Goal: Task Accomplishment & Management: Manage account settings

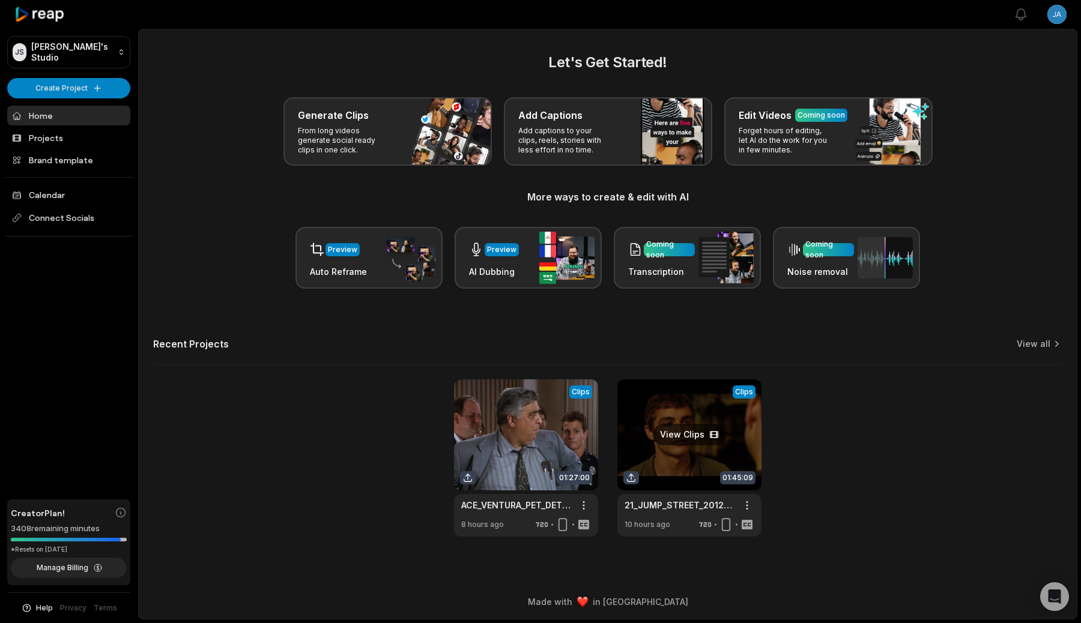
click at [683, 438] on link at bounding box center [689, 457] width 144 height 157
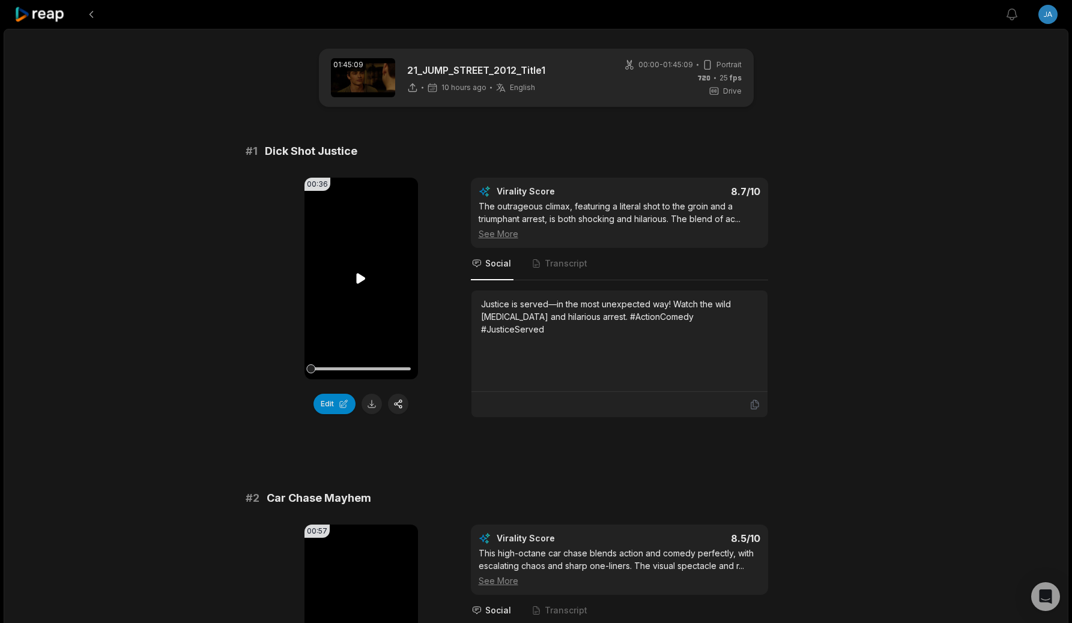
click at [370, 315] on video "Your browser does not support mp4 format." at bounding box center [360, 279] width 113 height 202
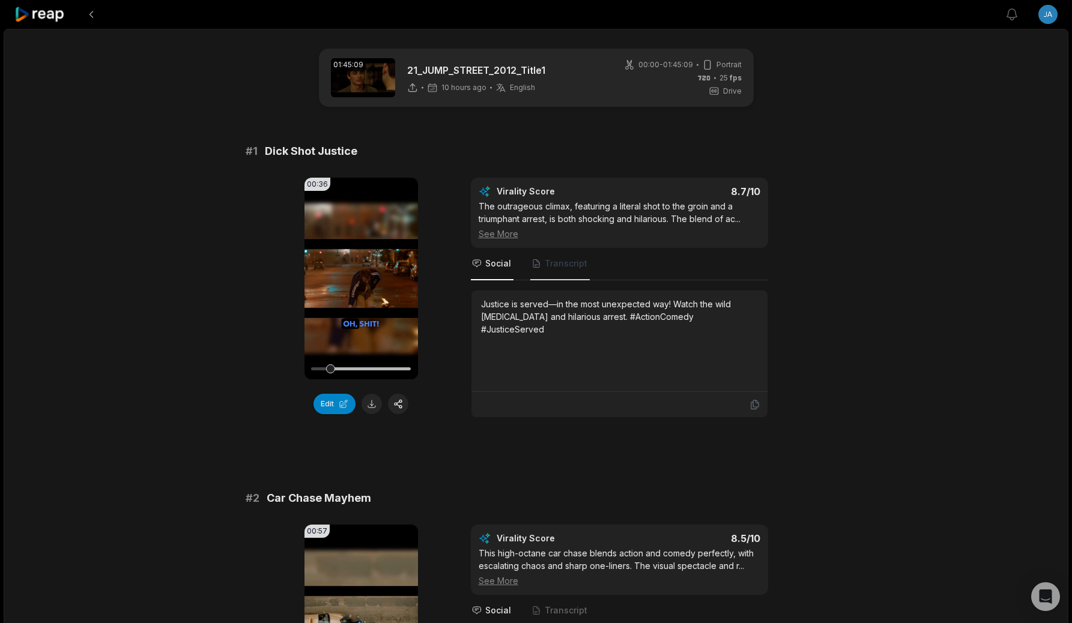
click at [575, 258] on span "Transcript" at bounding box center [566, 264] width 43 height 12
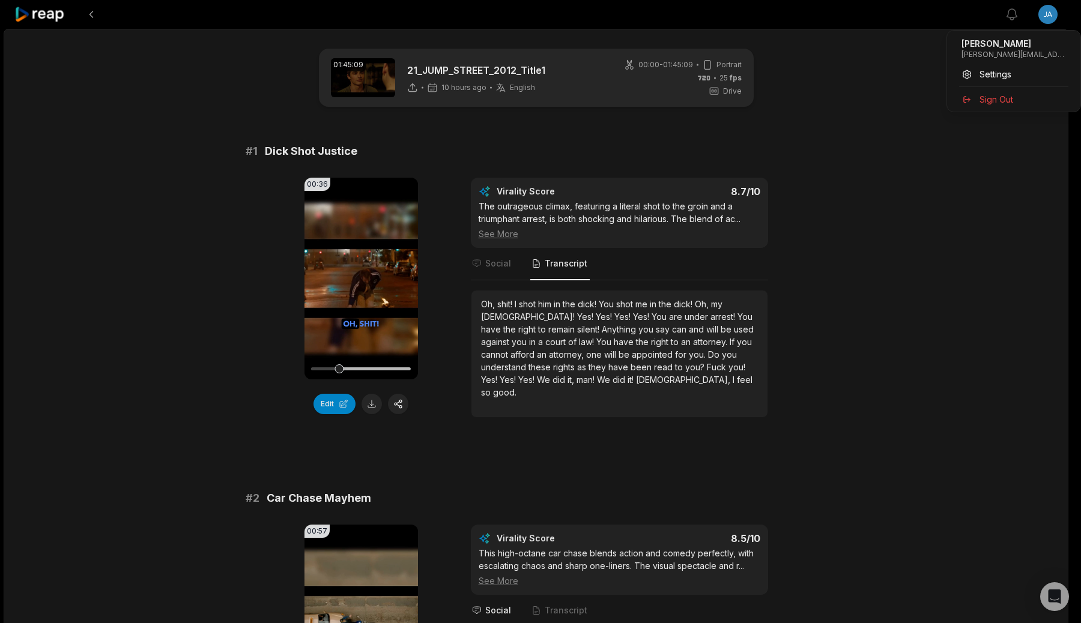
click at [1057, 10] on html "View notifications Open user menu 01:45:09 21_JUMP_STREET_2012_Title1 10 hours …" at bounding box center [540, 311] width 1081 height 623
click at [1000, 67] on div "Settings" at bounding box center [1014, 74] width 124 height 20
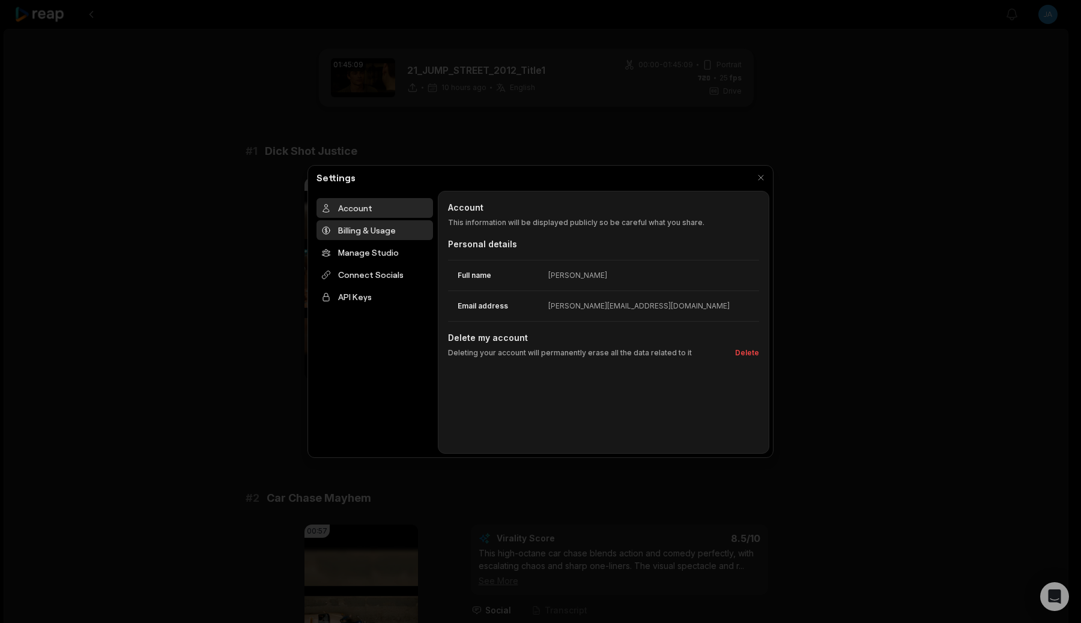
click at [375, 238] on div "Billing & Usage" at bounding box center [374, 230] width 116 height 20
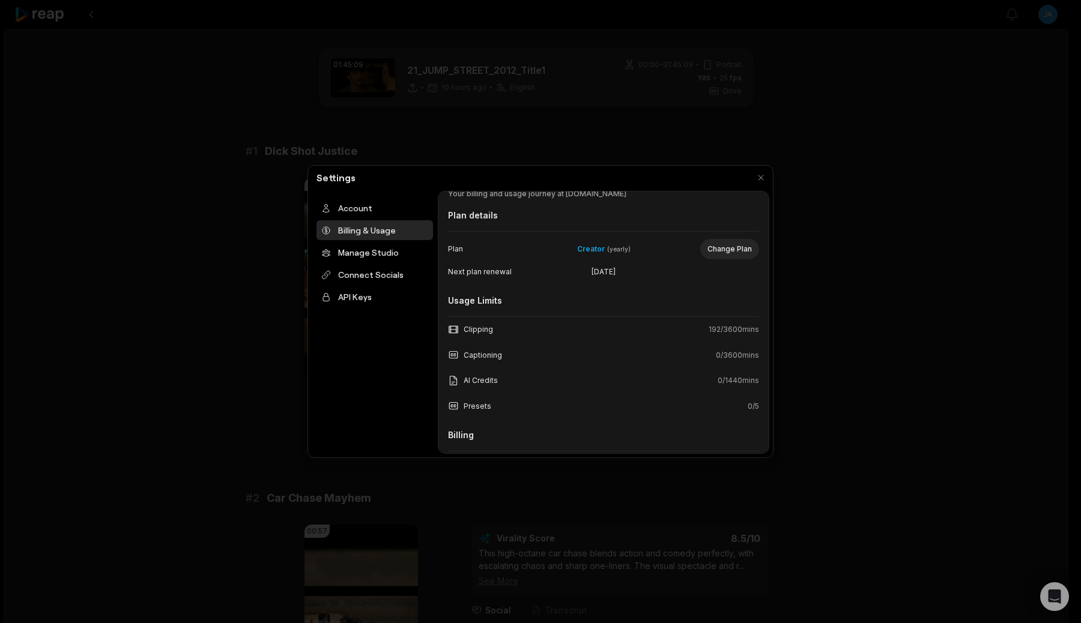
scroll to position [110, 0]
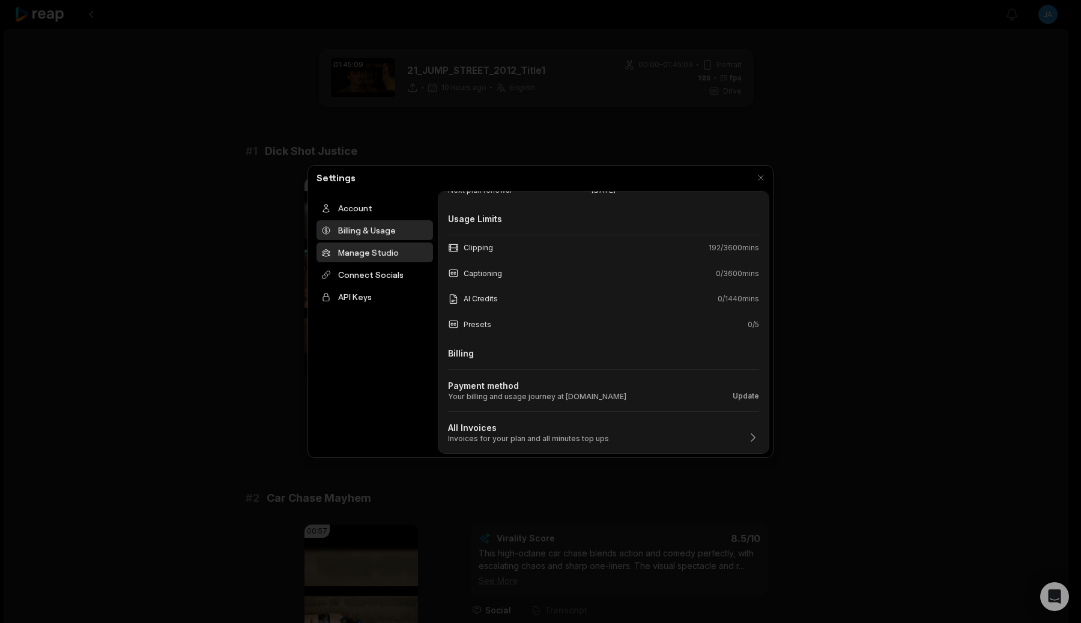
click at [382, 256] on div "Manage Studio" at bounding box center [374, 253] width 116 height 20
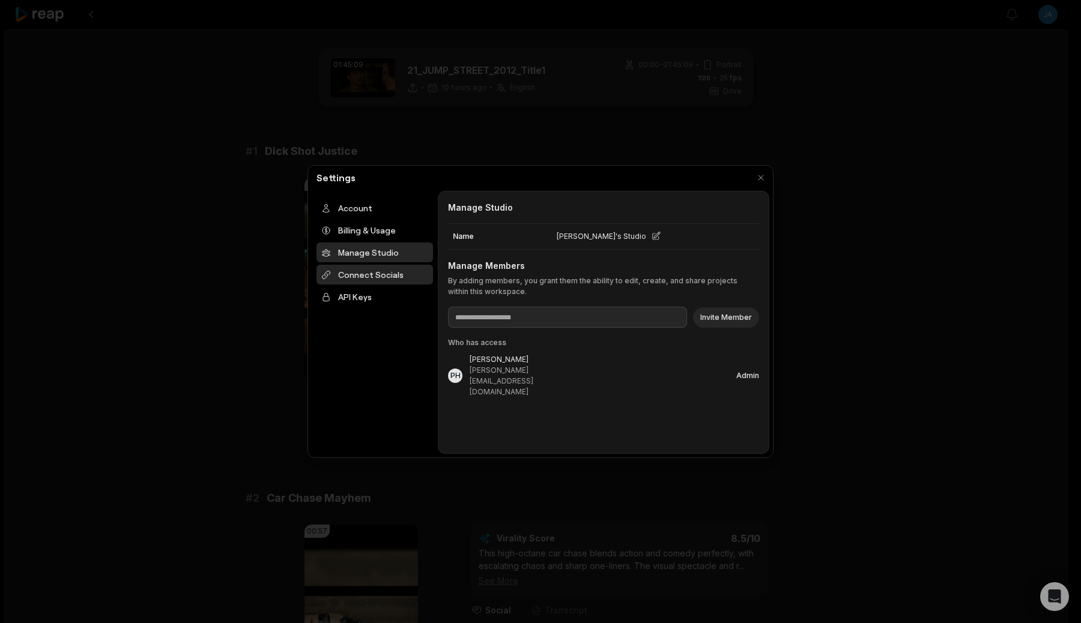
click at [385, 273] on div "Connect Socials" at bounding box center [374, 275] width 116 height 20
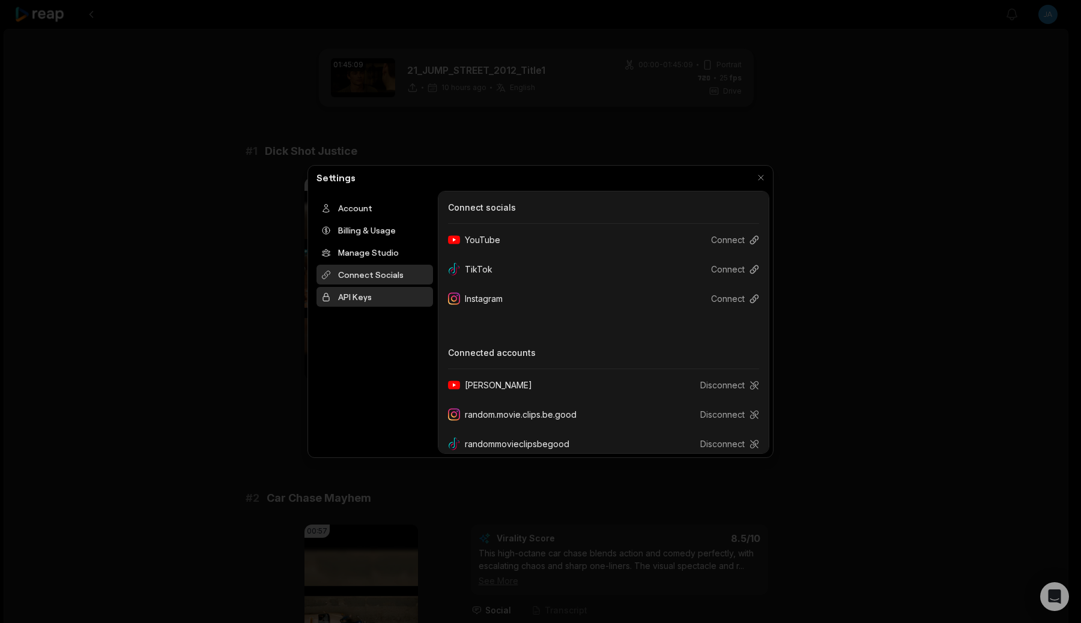
click at [388, 291] on div "API Keys" at bounding box center [374, 297] width 116 height 20
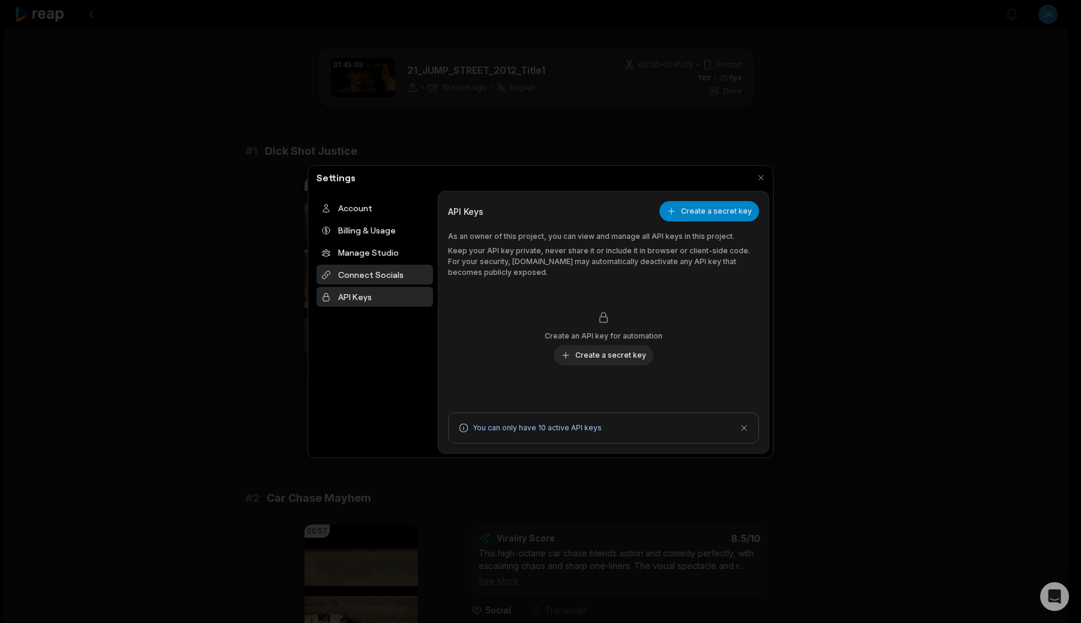
click at [393, 274] on div "Connect Socials" at bounding box center [374, 275] width 116 height 20
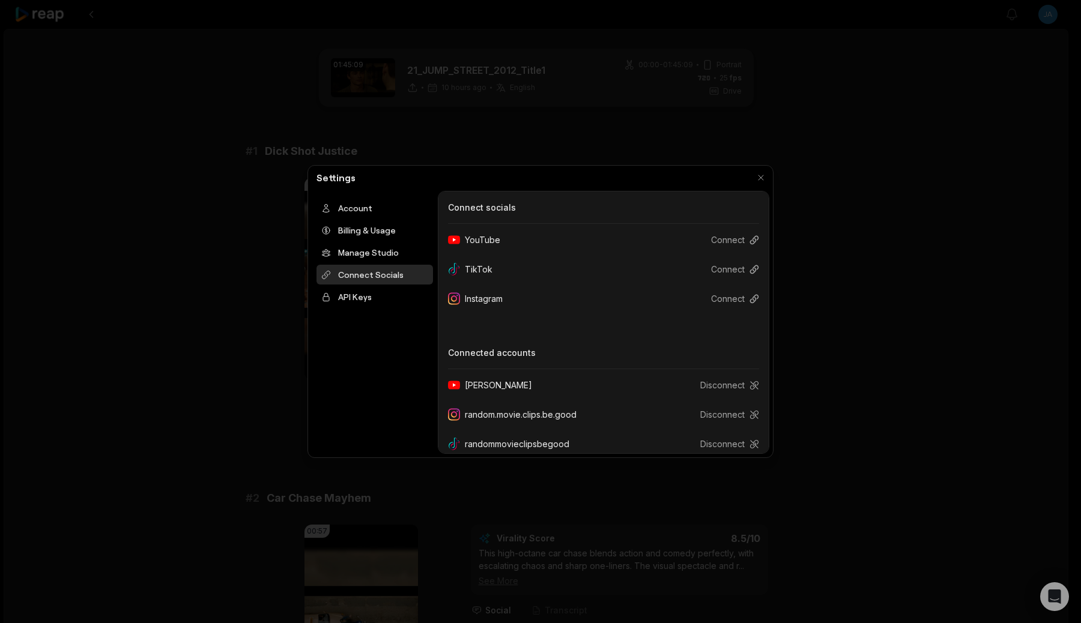
scroll to position [11, 0]
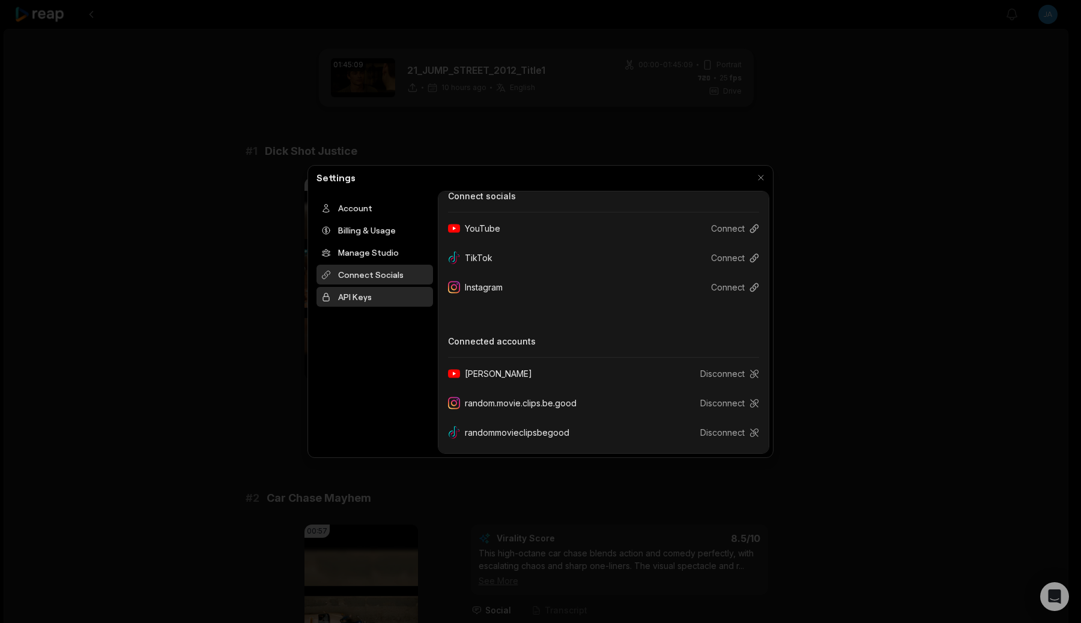
click at [373, 301] on div "API Keys" at bounding box center [374, 297] width 116 height 20
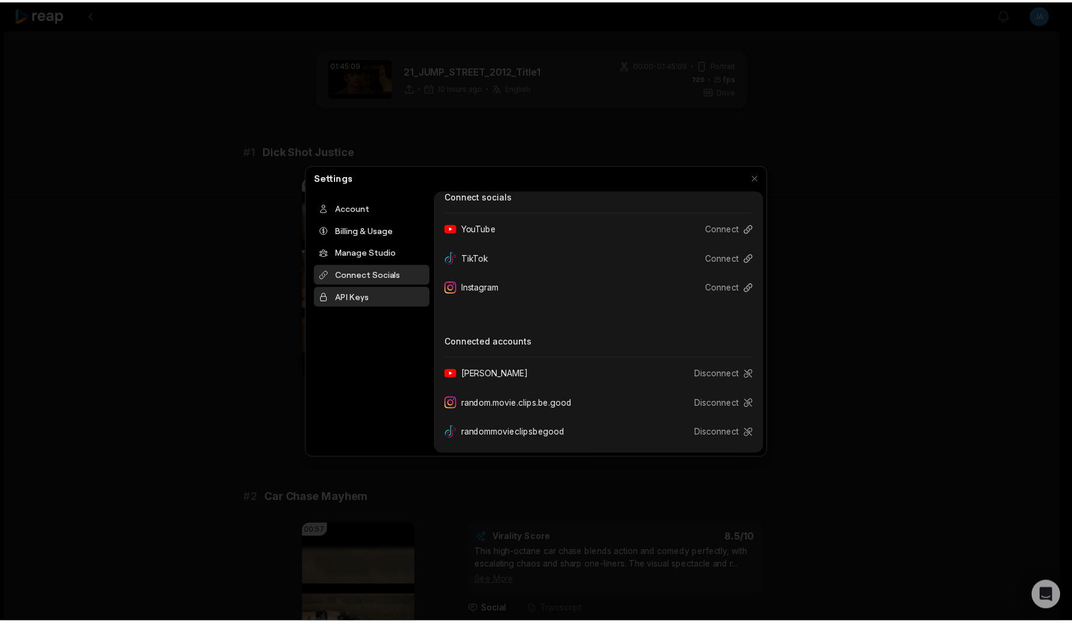
scroll to position [0, 0]
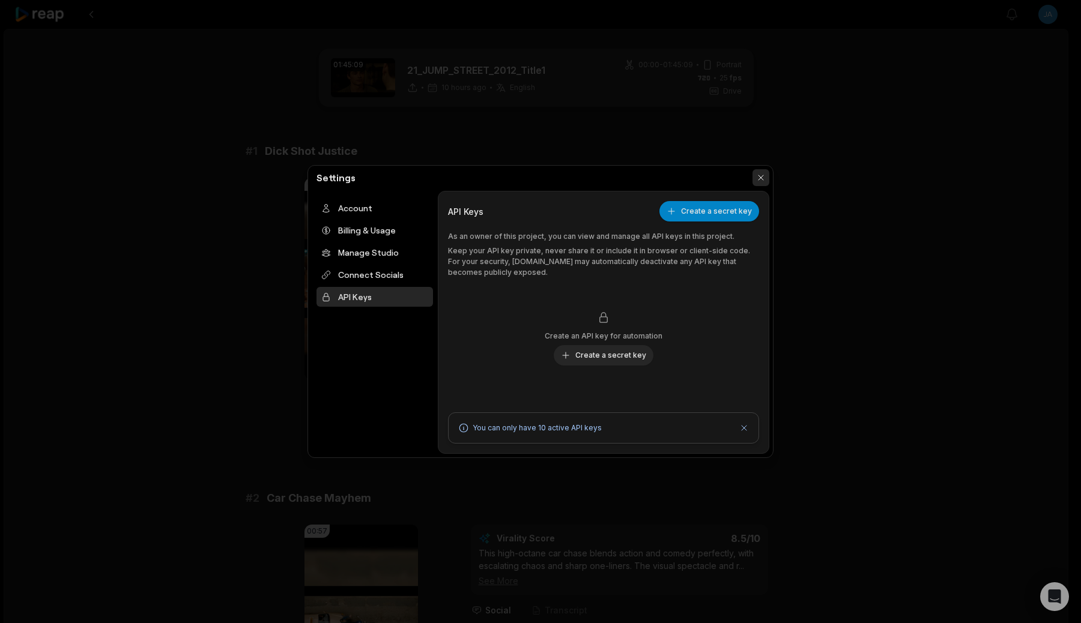
click at [753, 178] on button "button" at bounding box center [760, 177] width 17 height 17
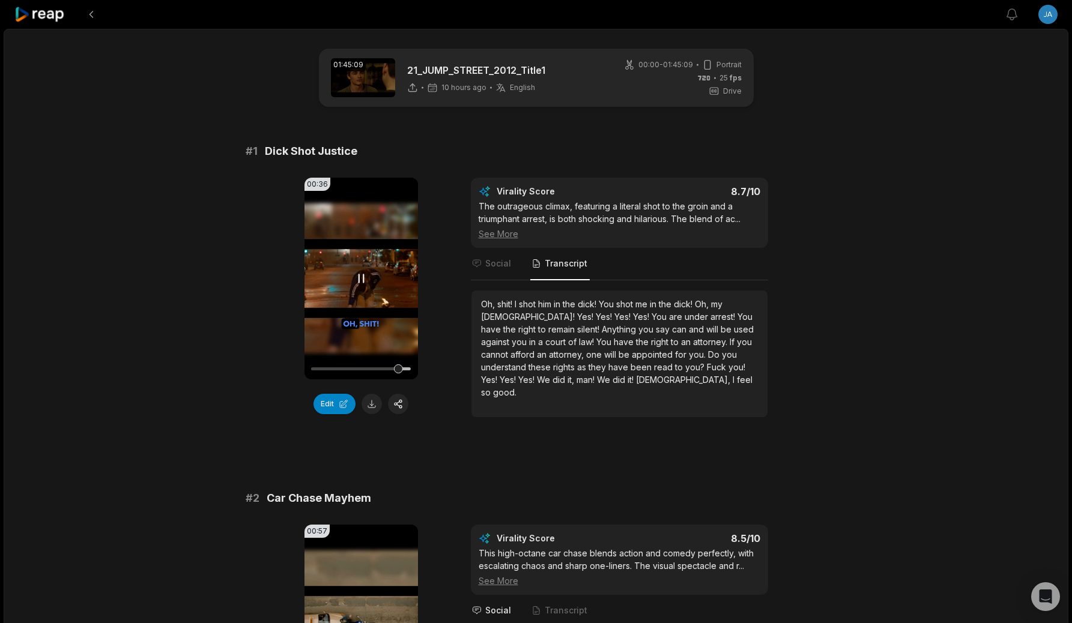
click at [385, 238] on video "Your browser does not support mp4 format." at bounding box center [360, 279] width 113 height 202
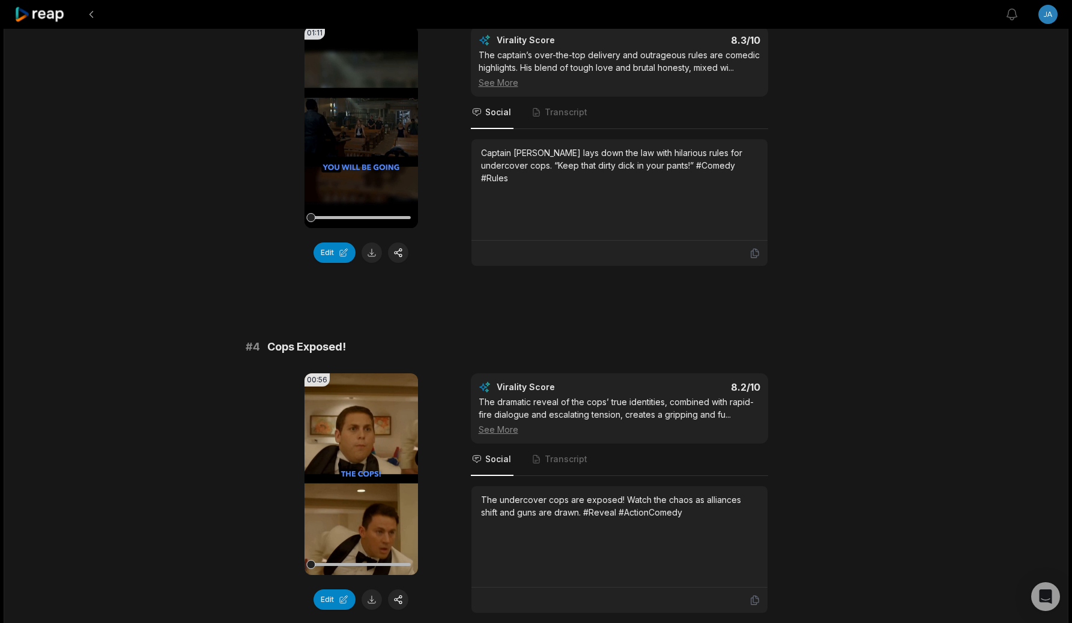
scroll to position [875, 0]
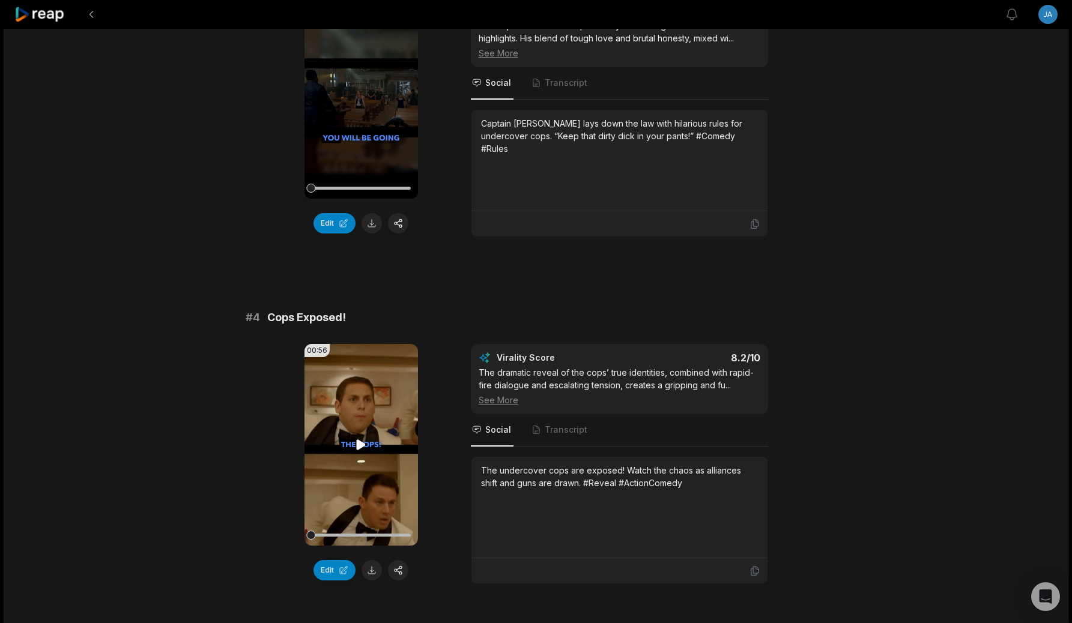
click at [394, 444] on video "Your browser does not support mp4 format." at bounding box center [360, 445] width 113 height 202
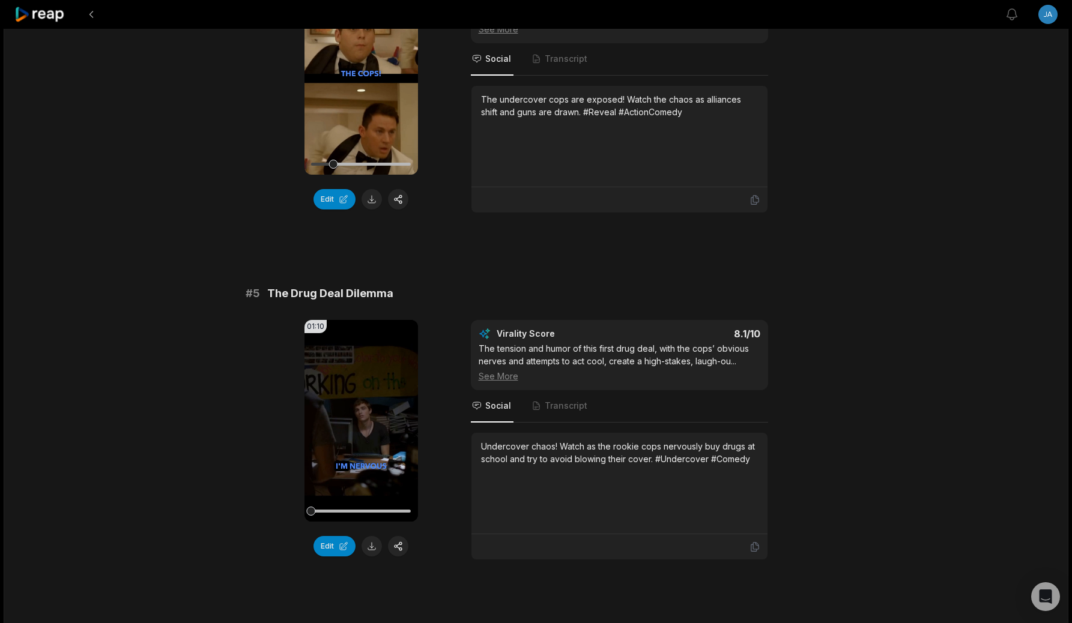
scroll to position [1350, 0]
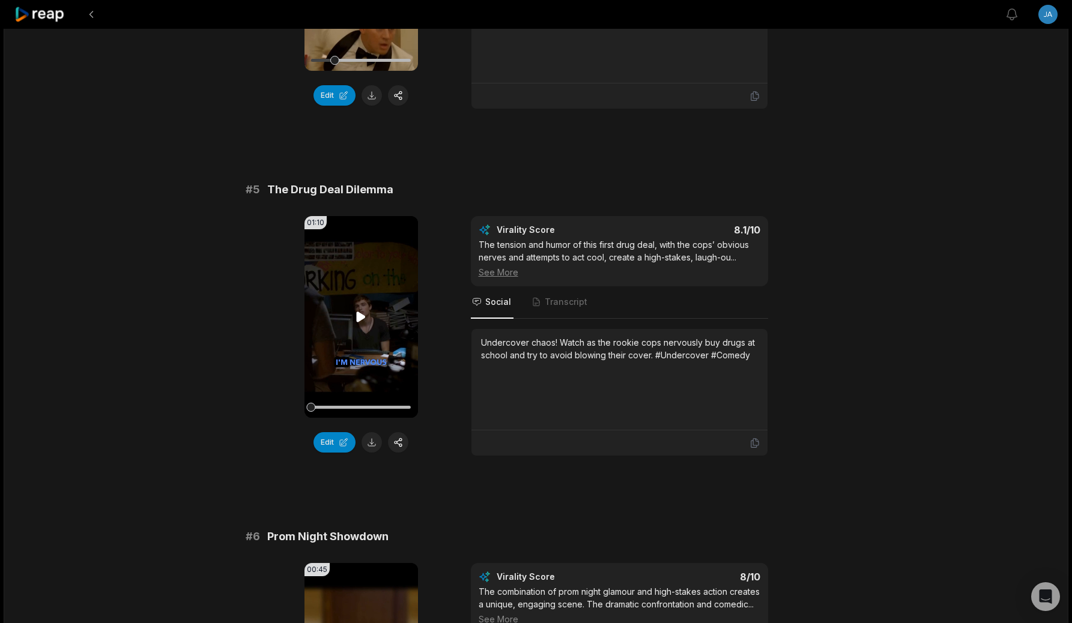
click at [330, 271] on video "Your browser does not support mp4 format." at bounding box center [360, 317] width 113 height 202
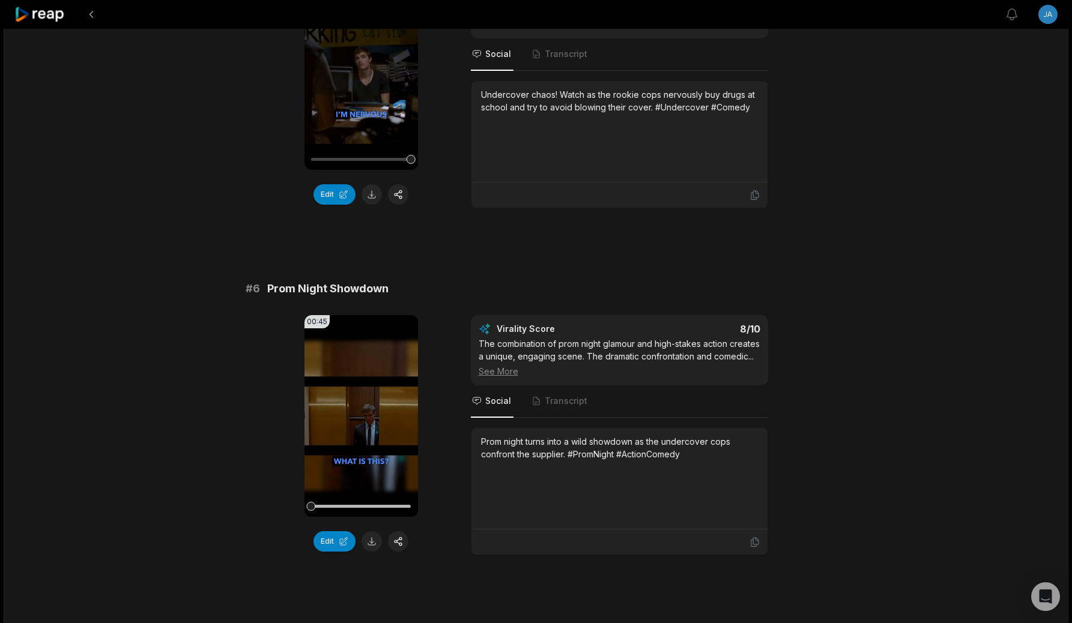
scroll to position [1366, 0]
